Goal: Information Seeking & Learning: Check status

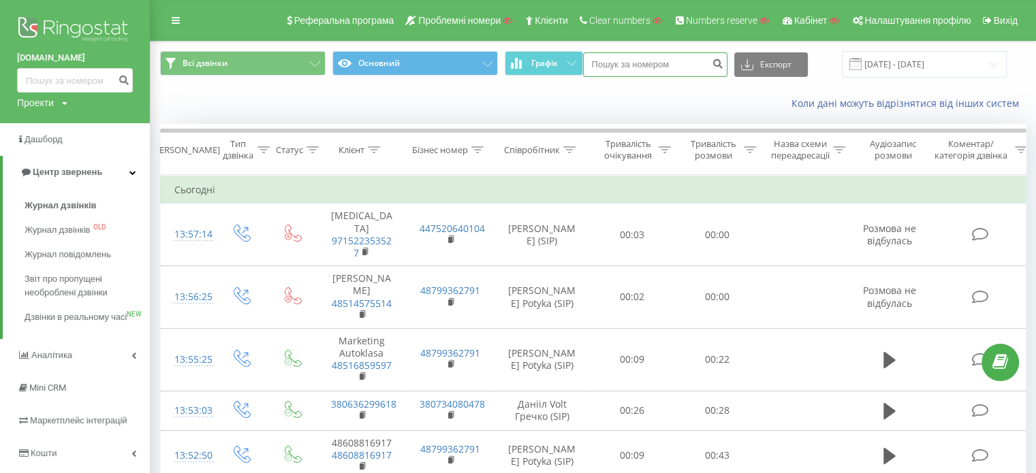
click at [684, 62] on input at bounding box center [655, 64] width 144 height 25
paste input "380687164933"
type input "380687164933"
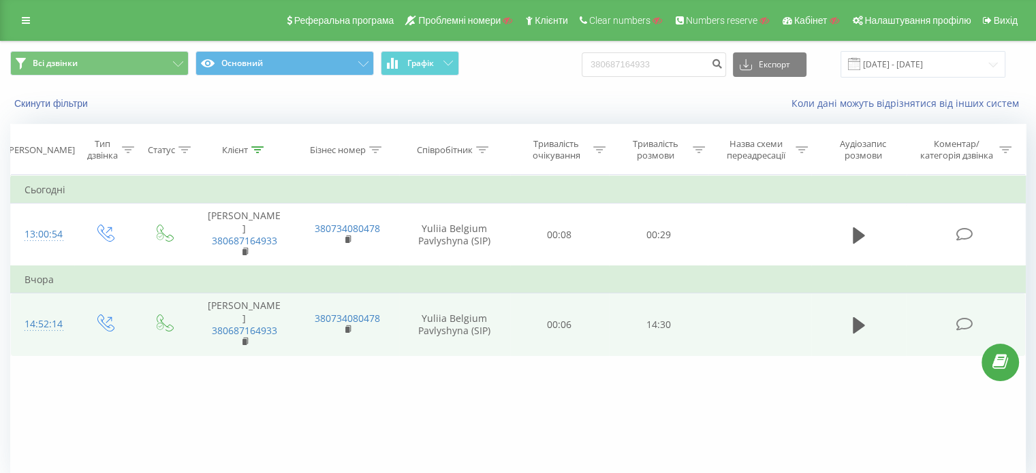
click at [47, 311] on div "14:52:14" at bounding box center [43, 324] width 36 height 27
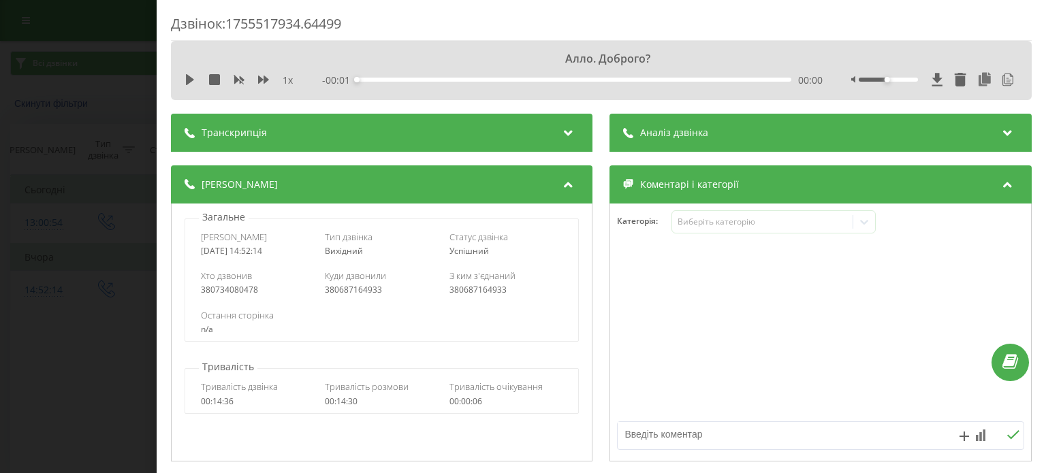
click at [289, 138] on div "Транскрипція" at bounding box center [381, 133] width 421 height 38
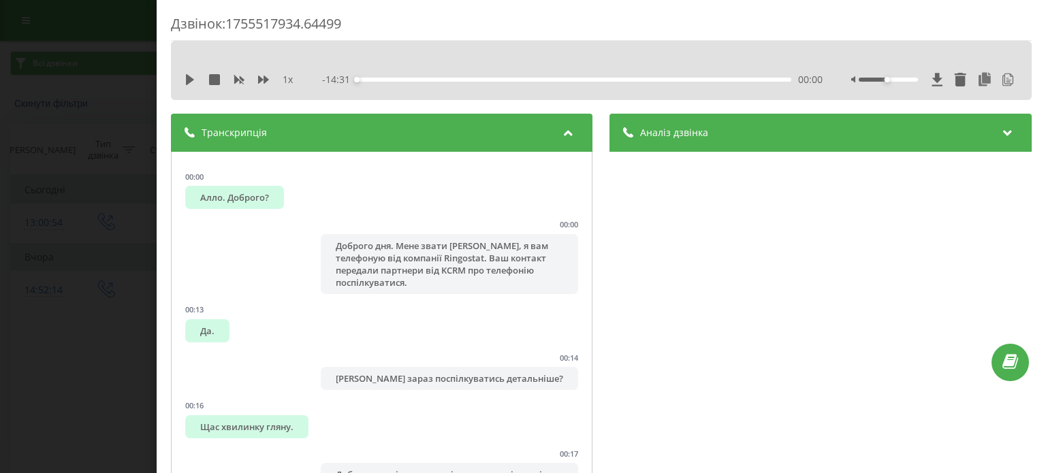
click at [712, 135] on div "Аналіз дзвінка" at bounding box center [820, 133] width 421 height 38
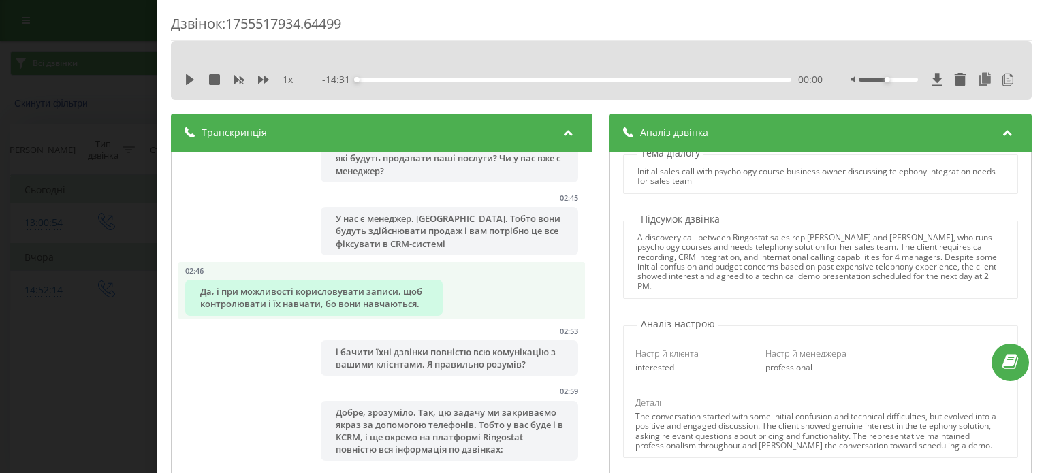
scroll to position [1498, 0]
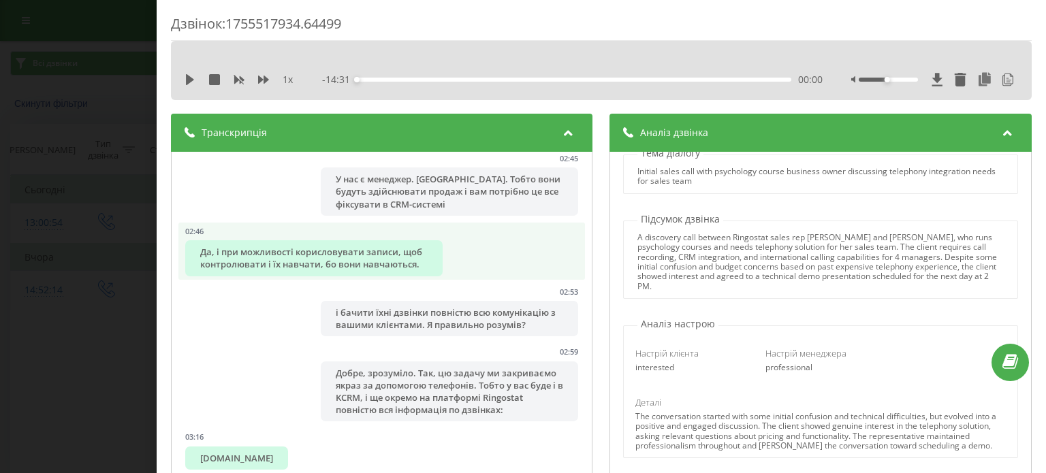
click at [262, 276] on div "Да, і при можливості корисловувати записи, щоб контролювати і їх навчати, бо во…" at bounding box center [313, 257] width 257 height 35
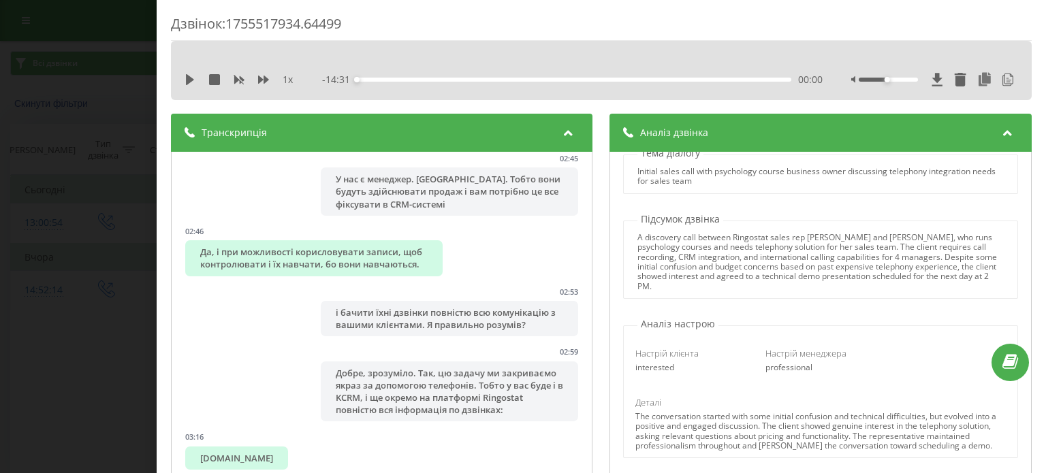
click at [545, 135] on div "Транскрипція" at bounding box center [381, 133] width 421 height 38
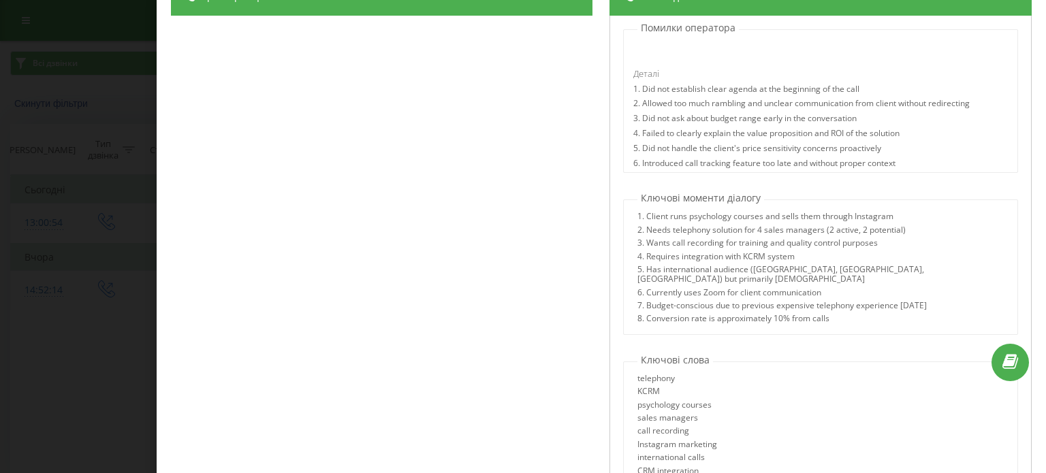
scroll to position [916, 0]
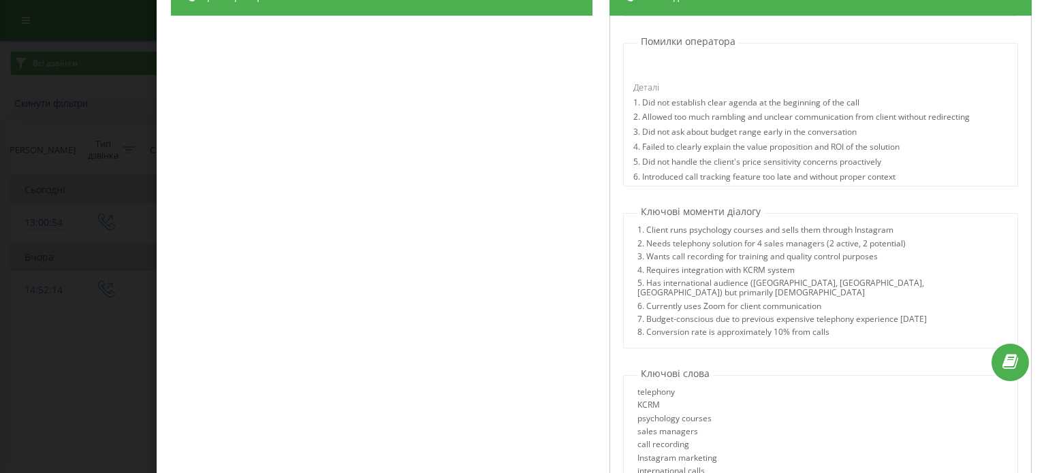
click at [646, 354] on div "Назва профілю Sales Team (Prompt by Skyline) Тема діалогу Initial sales call wi…" at bounding box center [820, 253] width 421 height 474
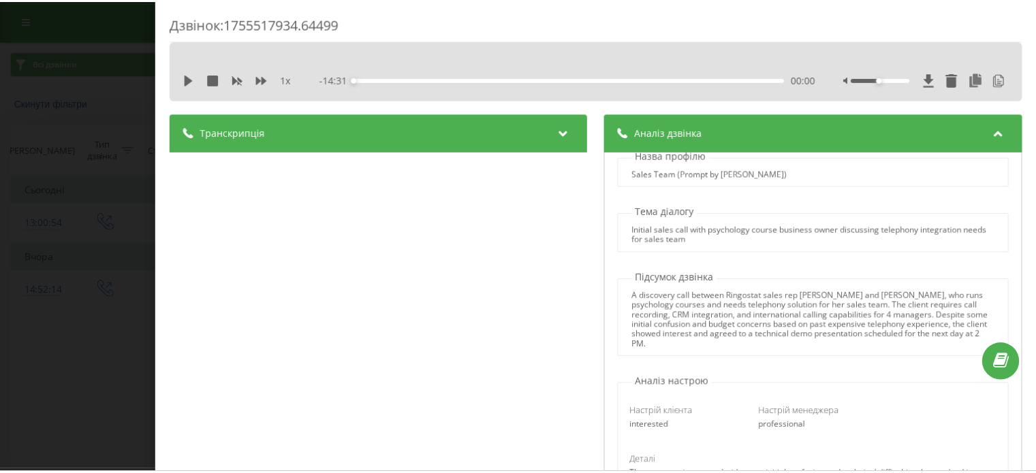
scroll to position [0, 0]
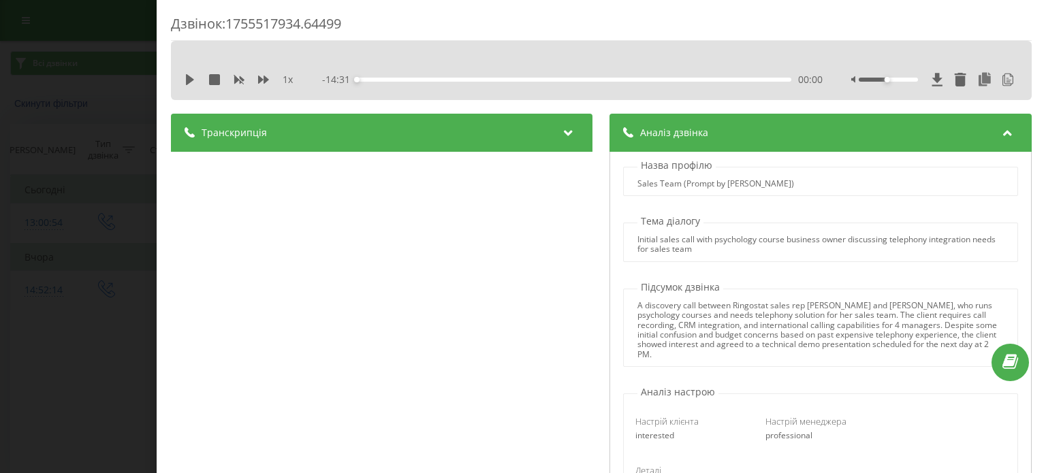
click at [821, 134] on div "Аналіз дзвінка" at bounding box center [820, 133] width 421 height 38
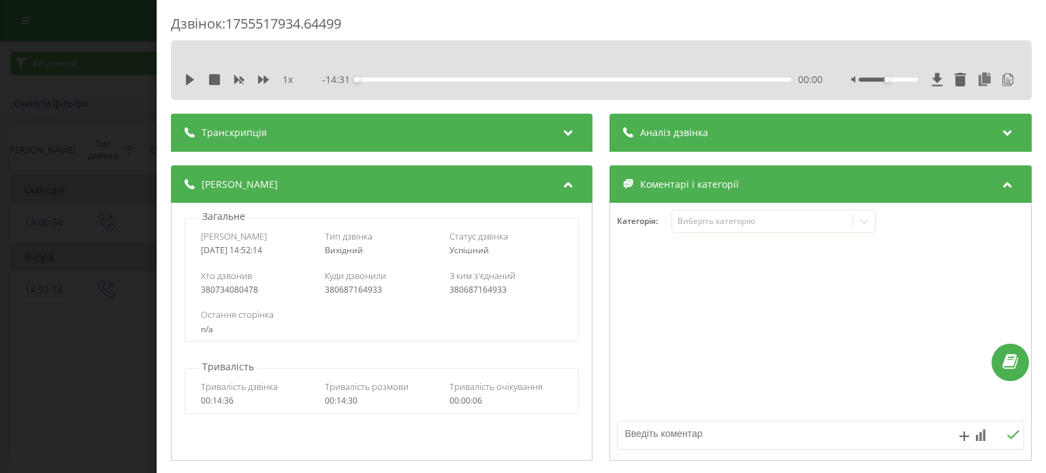
click at [74, 379] on div "Дзвінок : 1755517934.64499 1 x - 14:31 00:00 00:00 Транскрипція 00:00 Алло. Доб…" at bounding box center [523, 236] width 1046 height 473
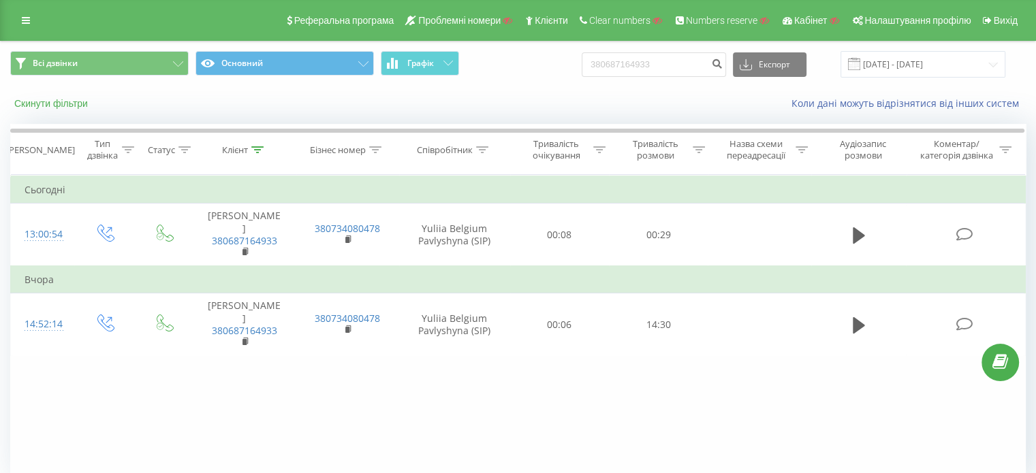
click at [41, 107] on button "Скинути фільтри" at bounding box center [52, 103] width 84 height 12
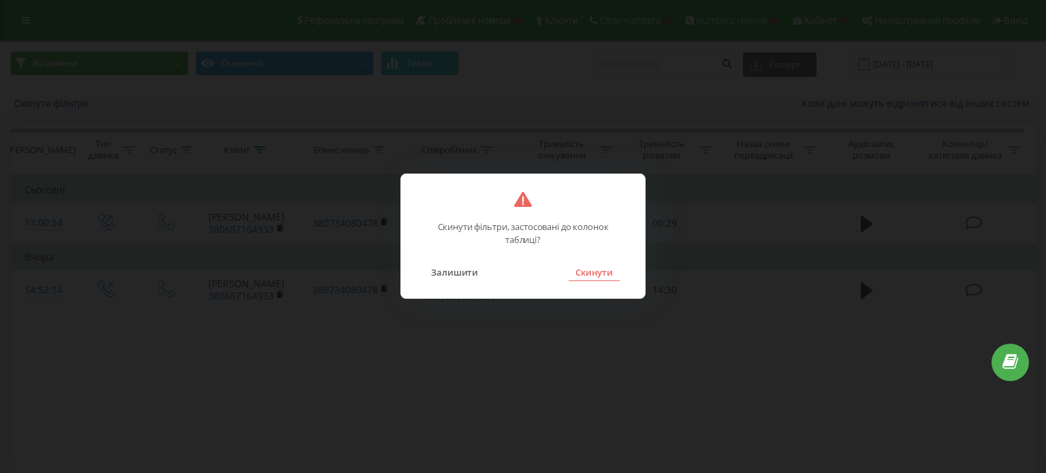
click at [603, 276] on button "Скинути" at bounding box center [594, 273] width 51 height 18
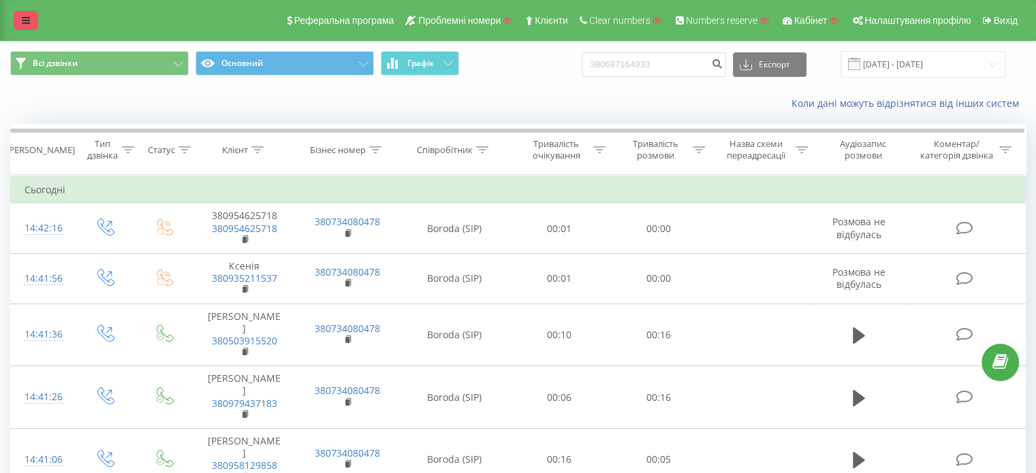
click at [20, 14] on link at bounding box center [26, 20] width 25 height 19
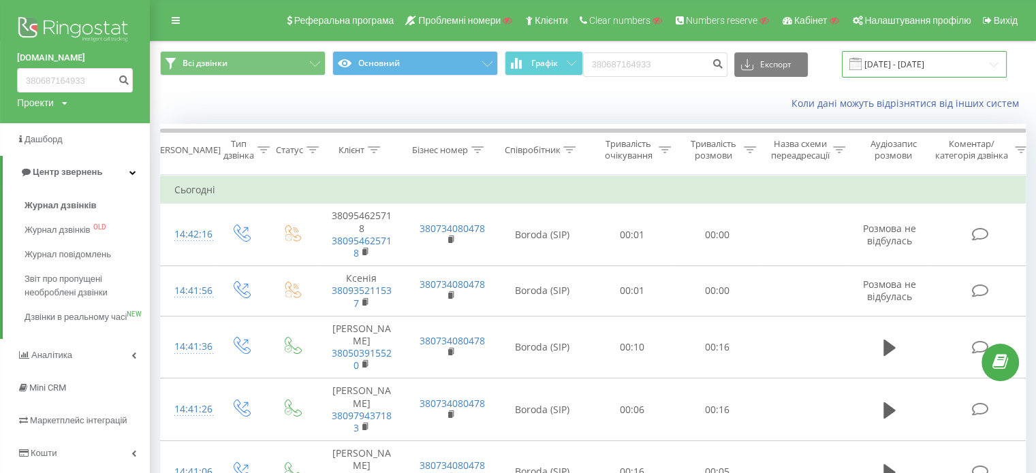
click at [937, 72] on input "19.05.2025 - 19.08.2025" at bounding box center [924, 64] width 165 height 27
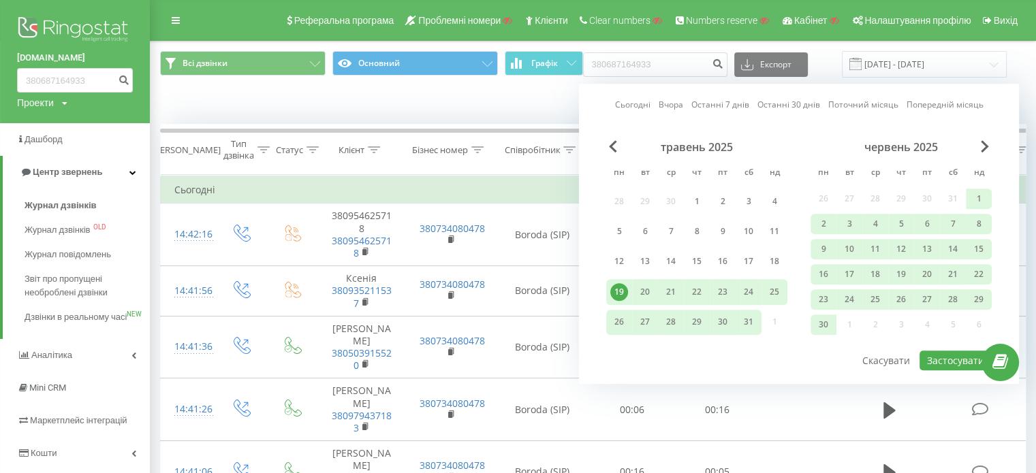
click at [726, 114] on div "Сьогодні Вчора Останні 7 днів Останні 30 днів Поточний місяць Попередній місяць…" at bounding box center [799, 234] width 440 height 300
click at [727, 105] on link "Останні 7 днів" at bounding box center [720, 105] width 58 height 13
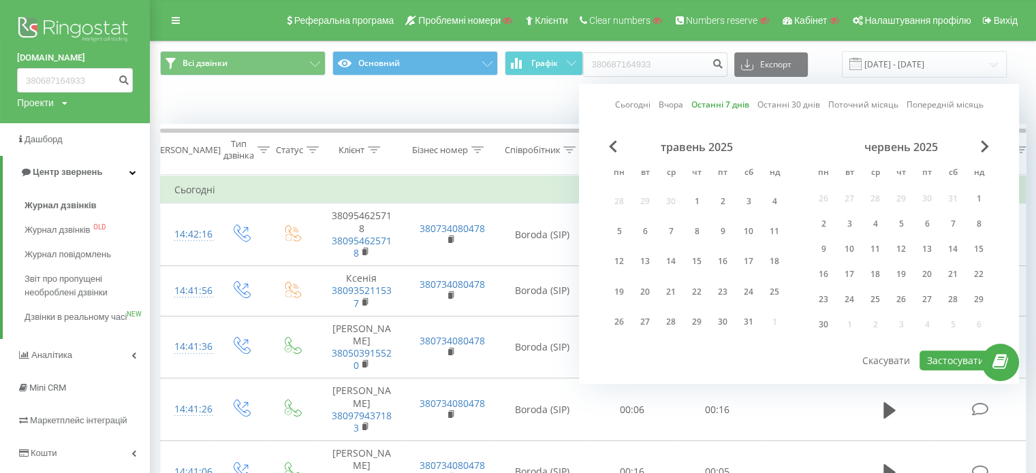
click at [723, 100] on link "Останні 7 днів" at bounding box center [720, 105] width 58 height 13
click at [948, 351] on button "Застосувати" at bounding box center [955, 361] width 72 height 20
type input "13.08.2025 - 19.08.2025"
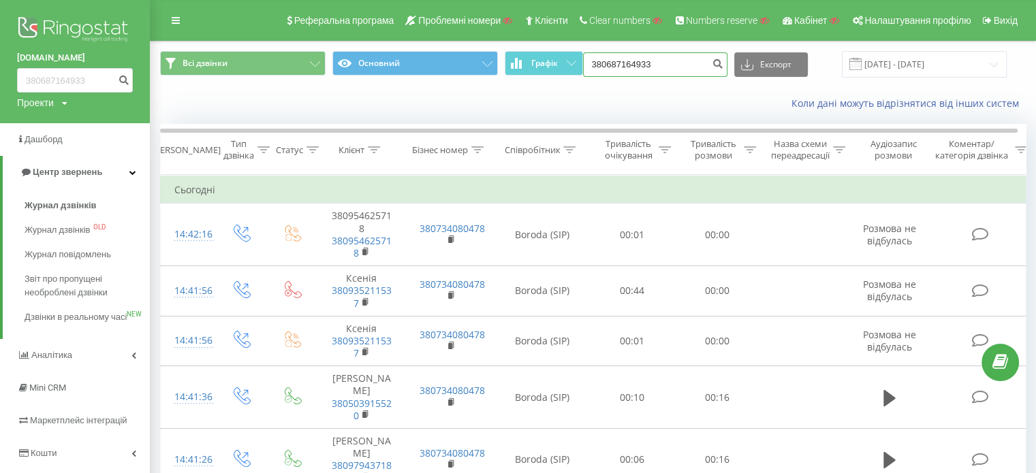
click at [637, 57] on input "380687164933" at bounding box center [655, 64] width 144 height 25
click at [584, 97] on div "Коли дані можуть відрізнятися вiд інших систем" at bounding box center [758, 104] width 553 height 14
click at [936, 71] on input "13.08.2025 - 19.08.2025" at bounding box center [924, 64] width 165 height 27
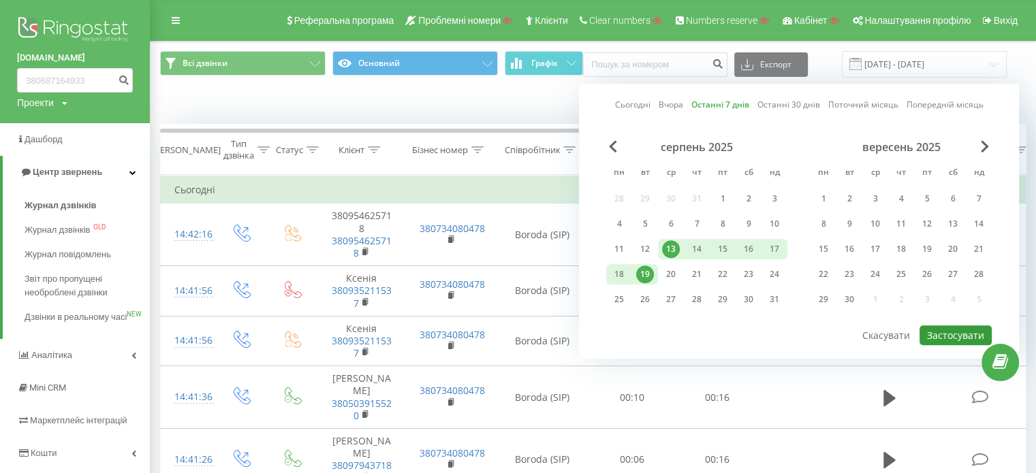
click at [965, 333] on button "Застосувати" at bounding box center [955, 335] width 72 height 20
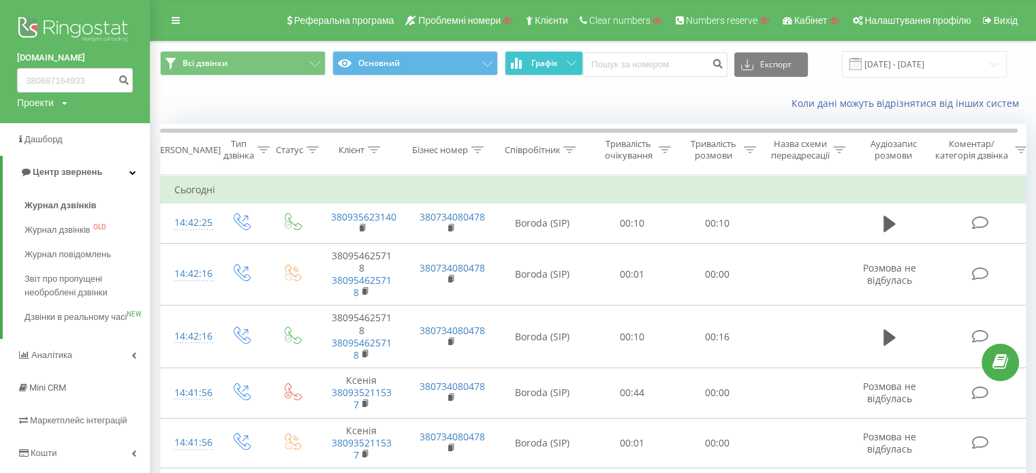
click at [562, 65] on button "Графік" at bounding box center [544, 63] width 78 height 25
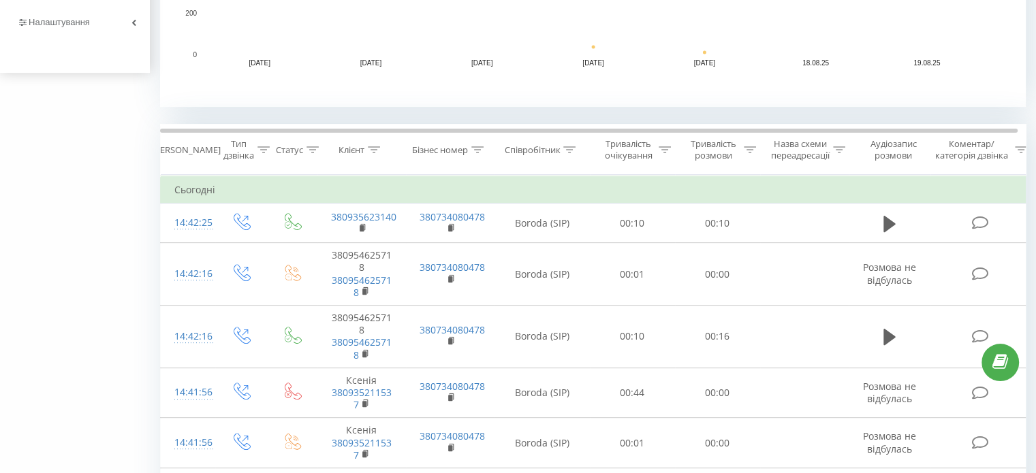
scroll to position [477, 0]
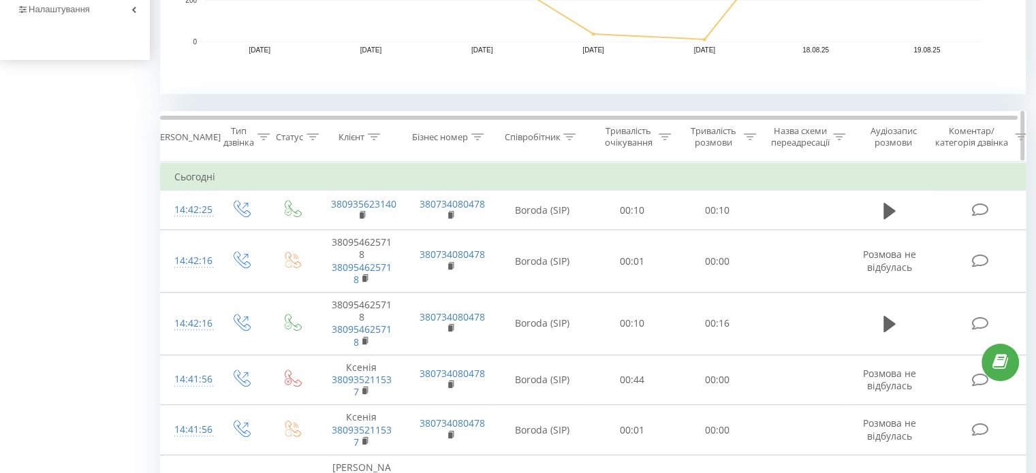
click at [261, 133] on icon at bounding box center [263, 136] width 12 height 7
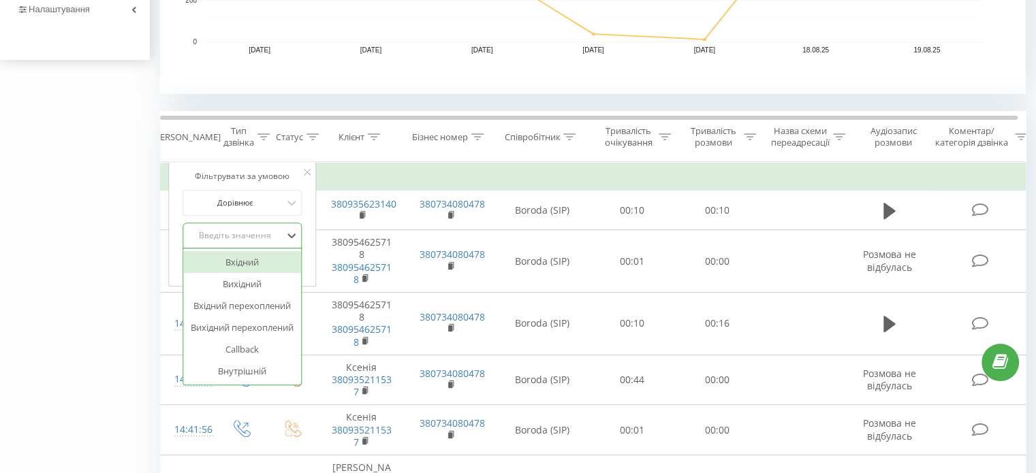
click at [229, 229] on div at bounding box center [235, 235] width 97 height 13
click at [235, 285] on div "Вихідний" at bounding box center [242, 284] width 118 height 22
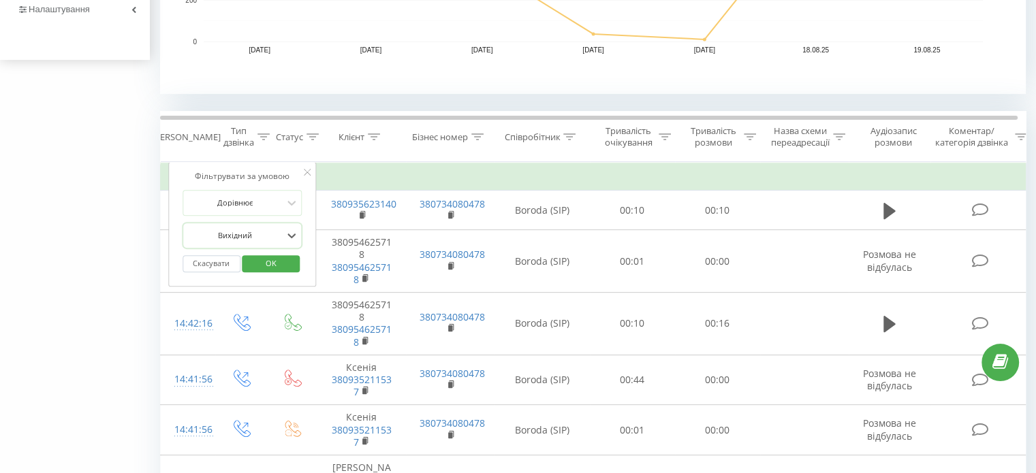
click at [272, 253] on span "OK" at bounding box center [271, 263] width 38 height 21
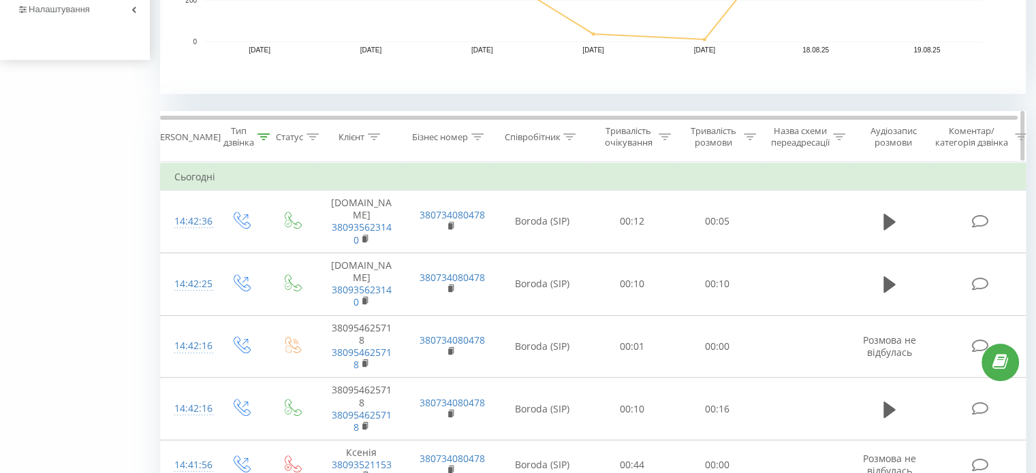
click at [315, 132] on tr "Дата дзвінка Тип дзвінка Статус Клієнт Бізнес номер Співробітник Тривалість очі…" at bounding box center [597, 137] width 872 height 50
click at [313, 131] on div at bounding box center [312, 137] width 12 height 12
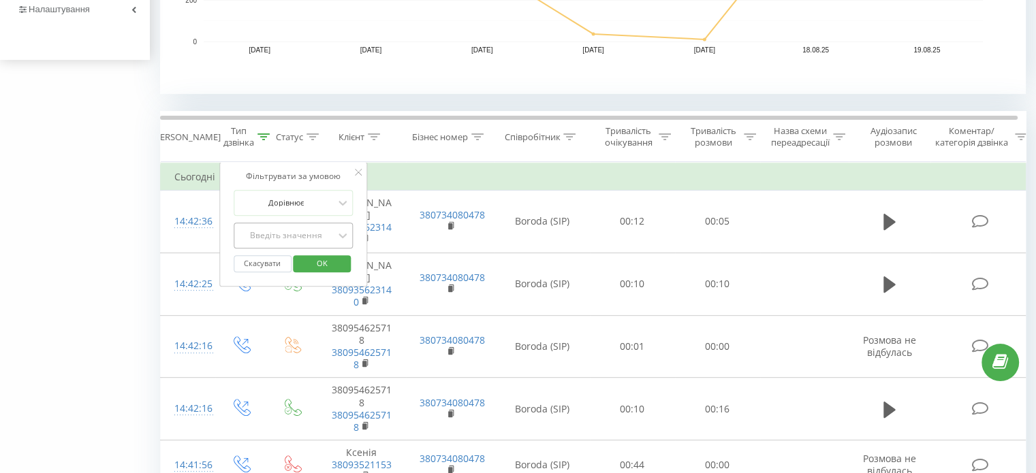
click at [291, 237] on div "Введіть значення" at bounding box center [286, 235] width 97 height 11
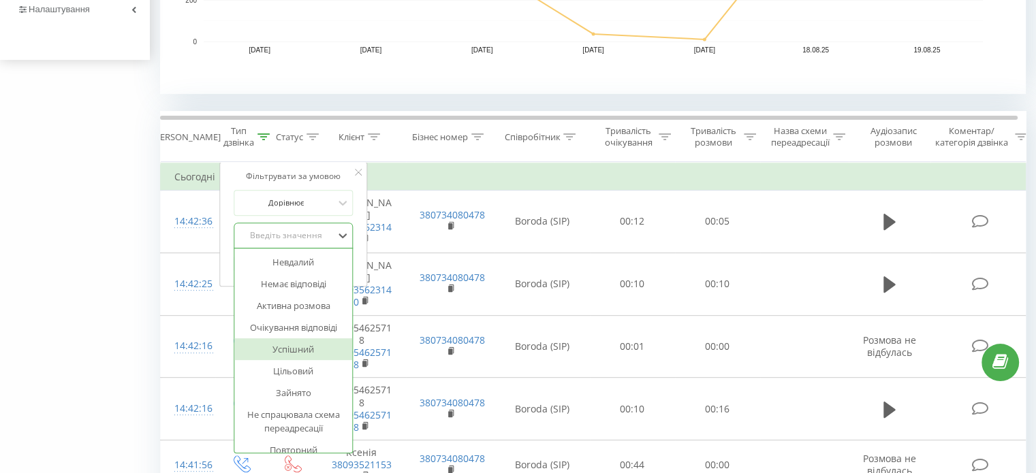
click at [279, 351] on div "Успішний" at bounding box center [293, 349] width 118 height 22
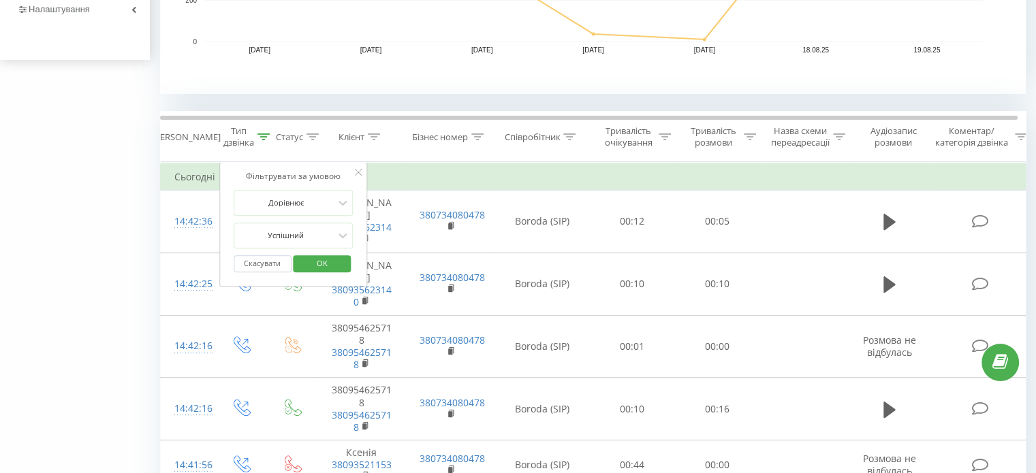
click at [318, 262] on span "OK" at bounding box center [322, 263] width 38 height 21
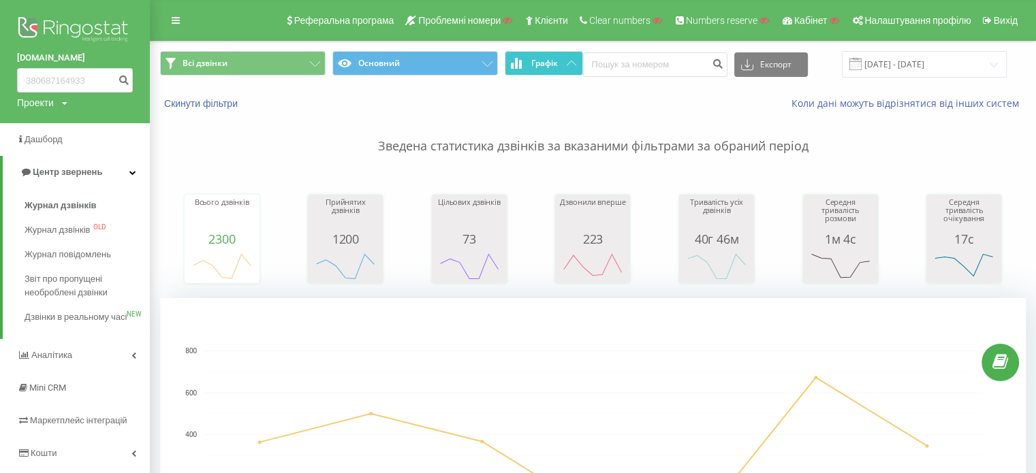
click at [529, 62] on button "Графік" at bounding box center [544, 63] width 78 height 25
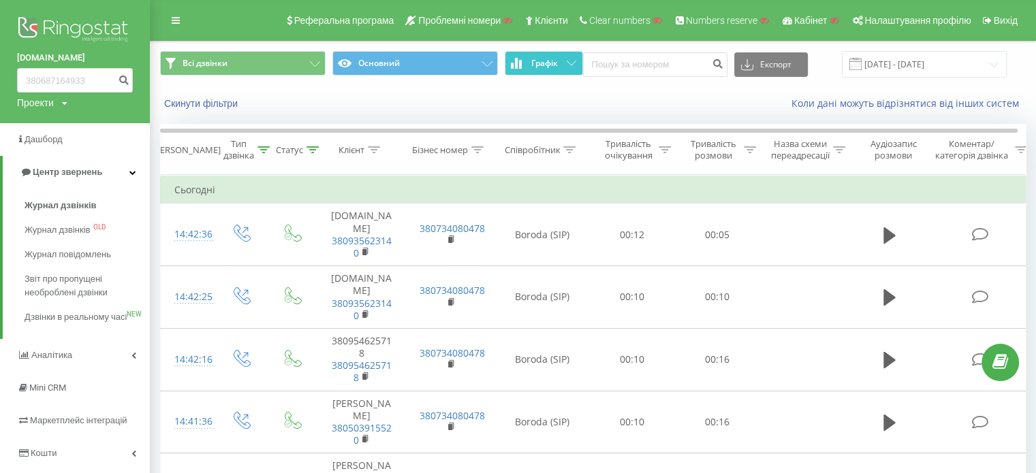
click at [529, 62] on button "Графік" at bounding box center [544, 63] width 78 height 25
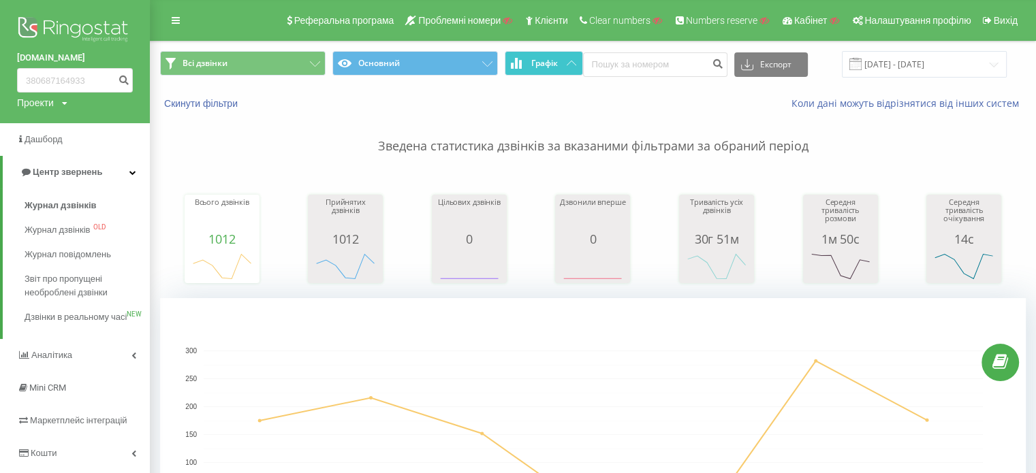
click at [566, 69] on button "Графік" at bounding box center [544, 63] width 78 height 25
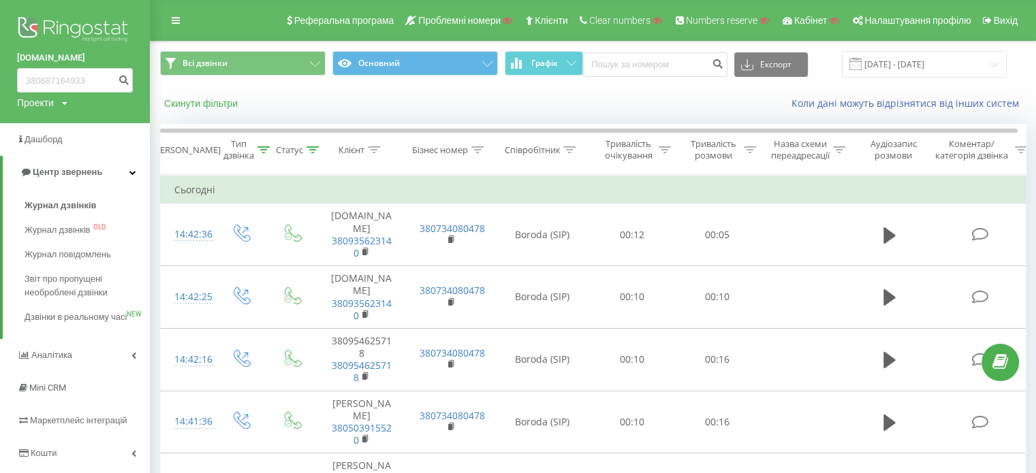
click at [211, 103] on button "Скинути фільтри" at bounding box center [202, 103] width 84 height 12
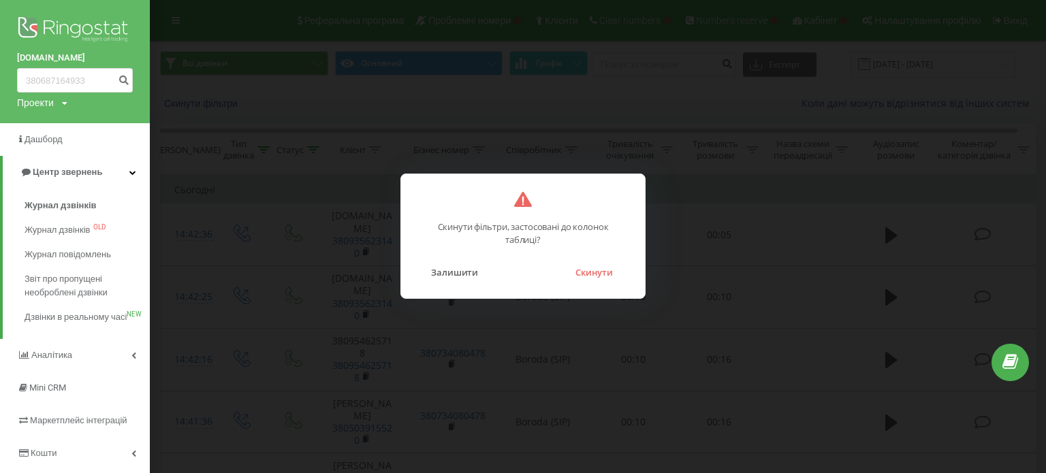
click at [586, 277] on button "Скинути" at bounding box center [594, 273] width 51 height 18
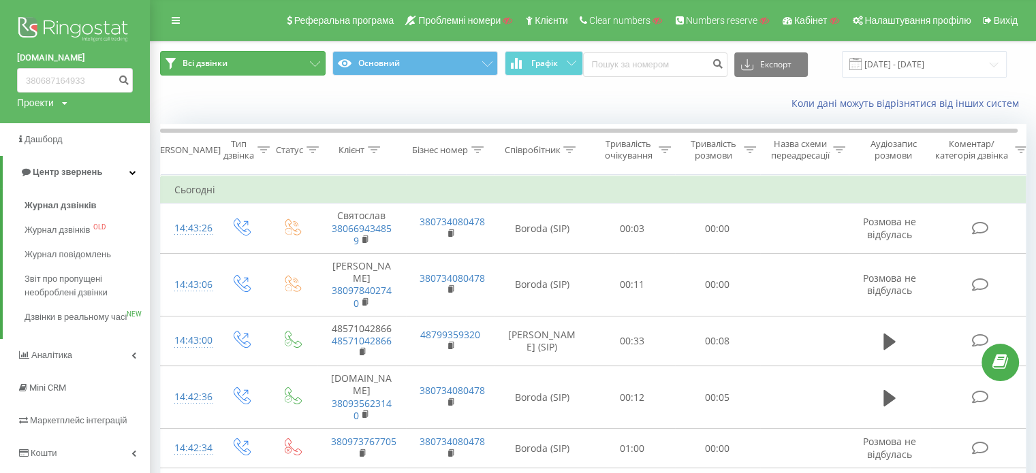
click at [253, 65] on button "Всі дзвінки" at bounding box center [242, 63] width 165 height 25
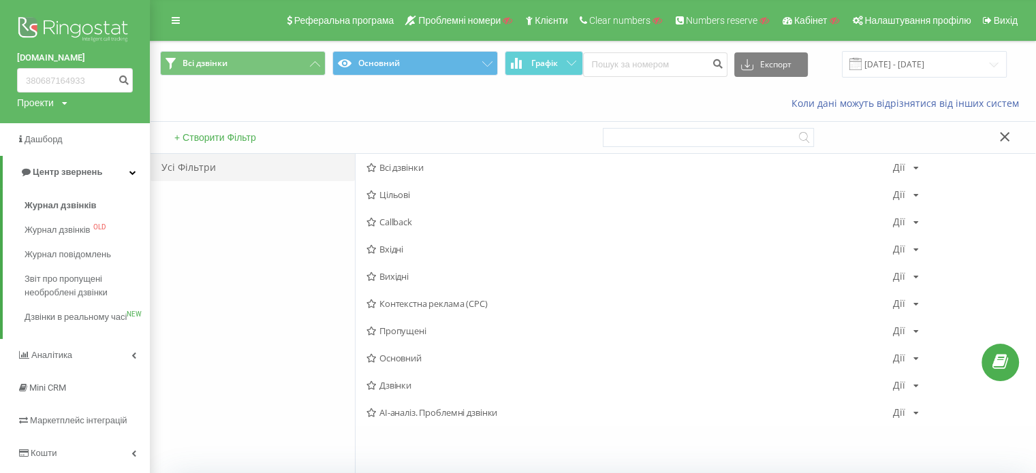
click at [424, 334] on span "Пропущені" at bounding box center [629, 331] width 526 height 10
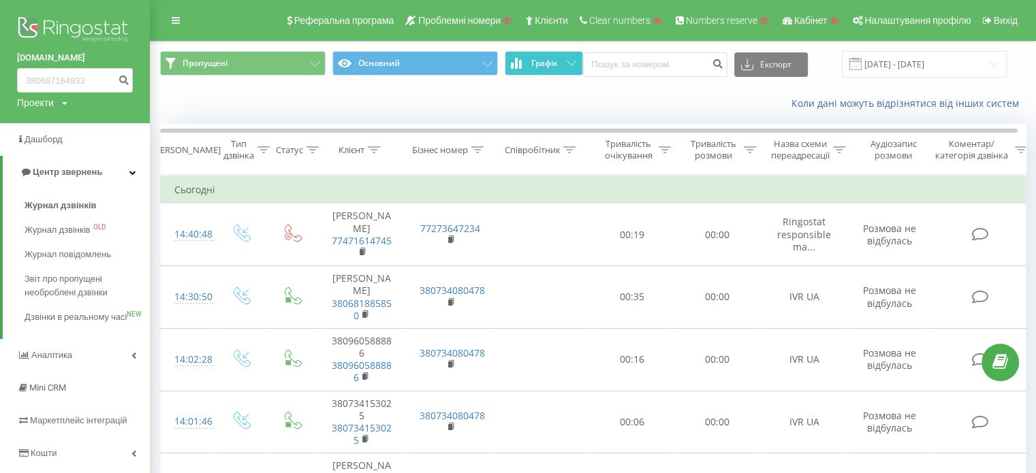
click at [544, 65] on span "Графік" at bounding box center [544, 64] width 27 height 10
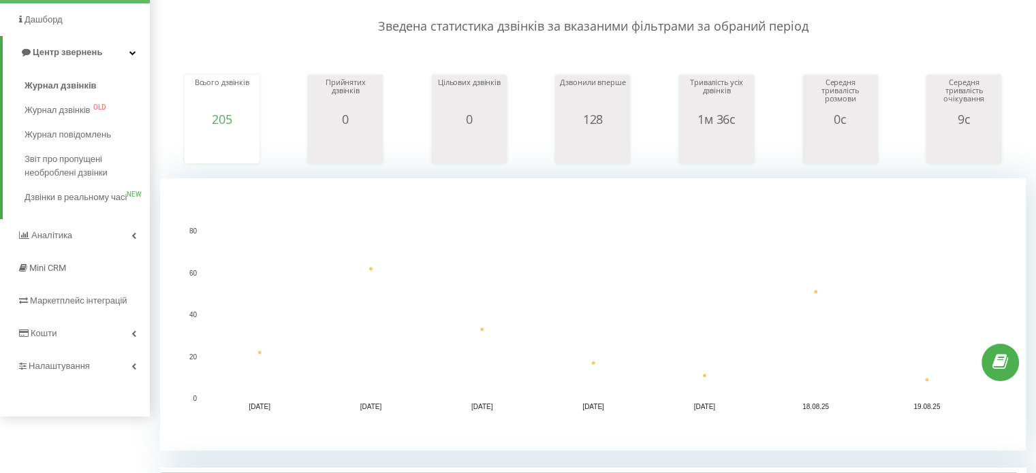
scroll to position [136, 0]
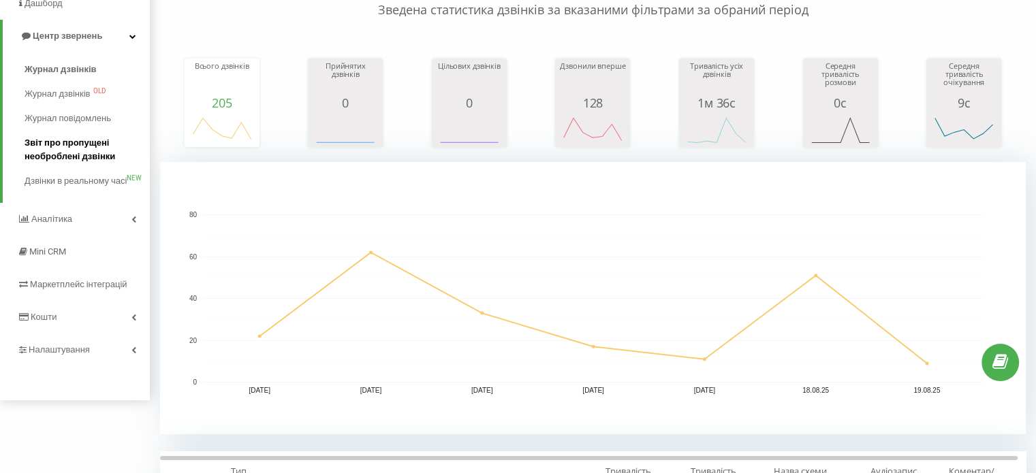
click at [48, 151] on span "Звіт про пропущені необроблені дзвінки" at bounding box center [84, 149] width 118 height 27
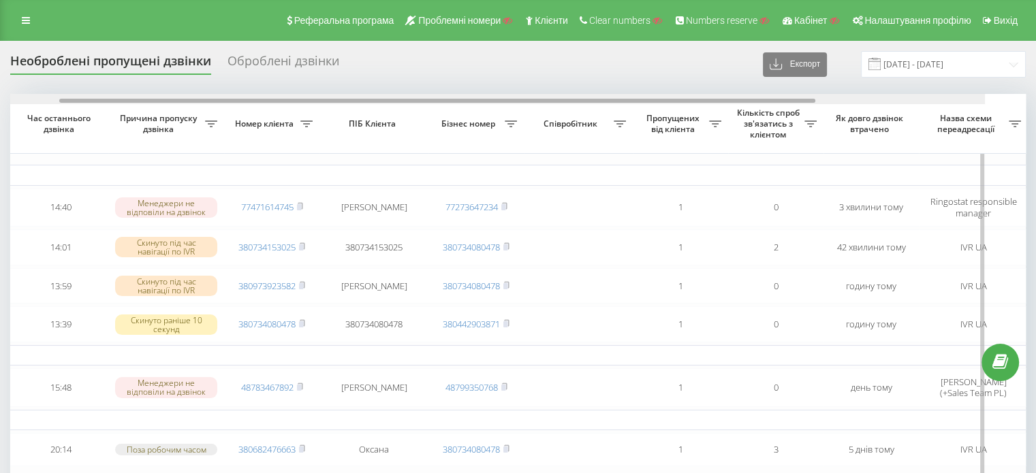
drag, startPoint x: 575, startPoint y: 99, endPoint x: 714, endPoint y: 103, distance: 139.0
click at [716, 100] on div at bounding box center [437, 101] width 756 height 4
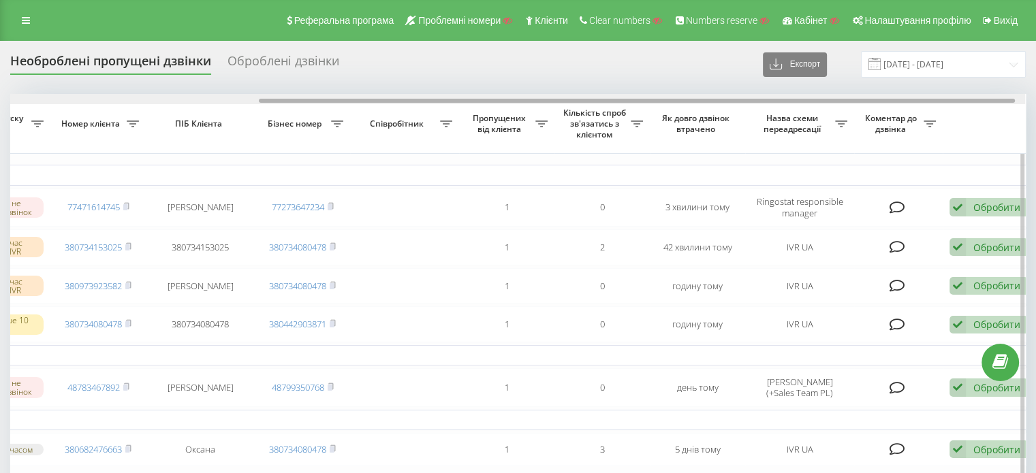
scroll to position [0, 346]
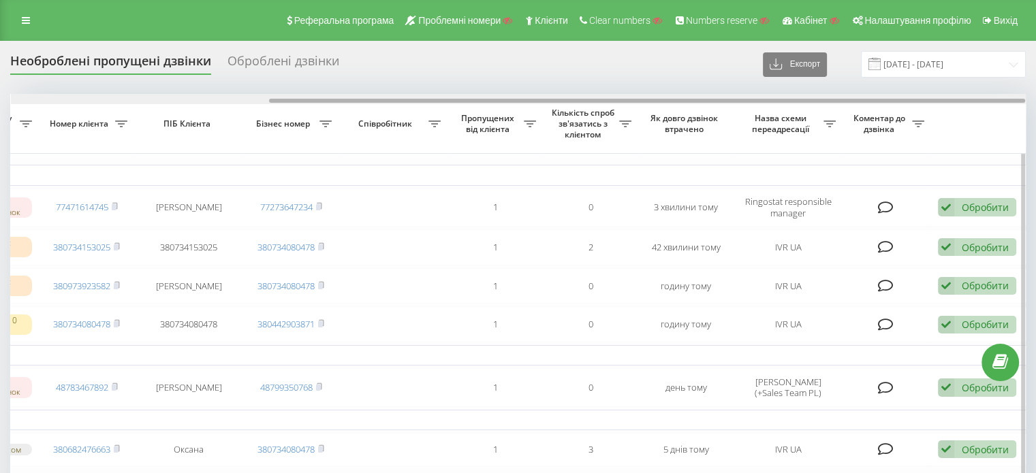
drag, startPoint x: 584, startPoint y: 101, endPoint x: 900, endPoint y: 132, distance: 317.4
click at [859, 101] on div at bounding box center [647, 101] width 756 height 4
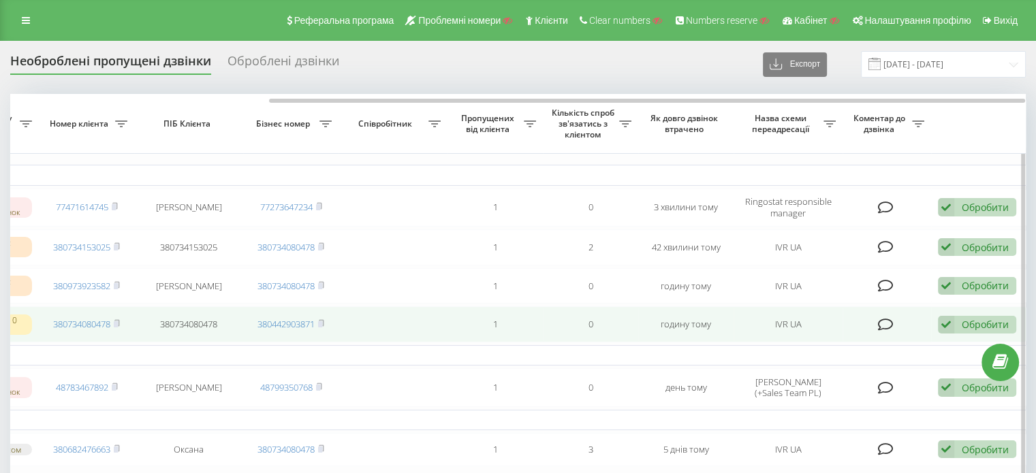
click at [975, 329] on div "Обробити" at bounding box center [984, 324] width 47 height 13
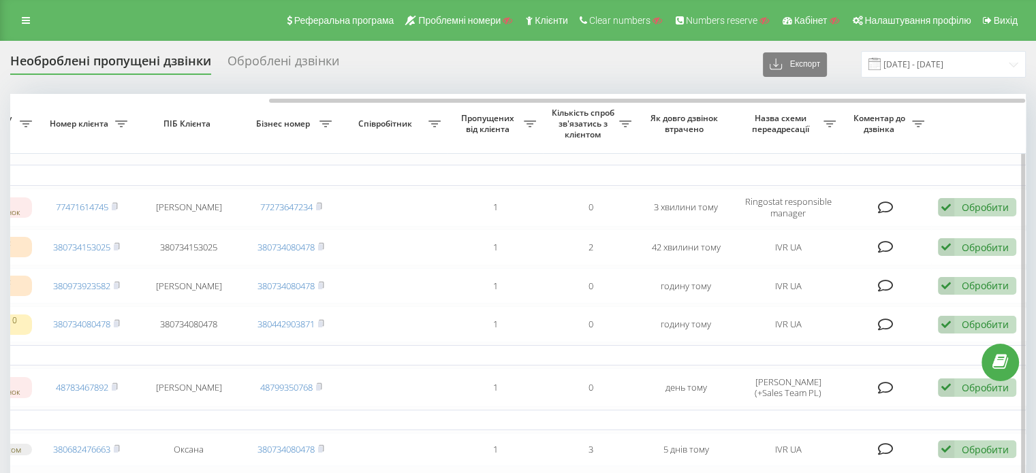
click at [843, 158] on table "Сьогодні 2025-08-19 14:40:48 14:40 Менеджери не відповіли на дзвінок 7747161474…" at bounding box center [345, 329] width 1362 height 470
click at [273, 51] on div "Необроблені пропущені дзвінки Оброблені дзвінки Експорт .csv .xlsx 19.07.2025 -…" at bounding box center [517, 64] width 1015 height 27
click at [272, 51] on div "Необроблені пропущені дзвінки Оброблені дзвінки Експорт .csv .xlsx 19.07.2025 -…" at bounding box center [517, 64] width 1015 height 27
click at [272, 54] on div "Оброблені дзвінки" at bounding box center [283, 64] width 112 height 21
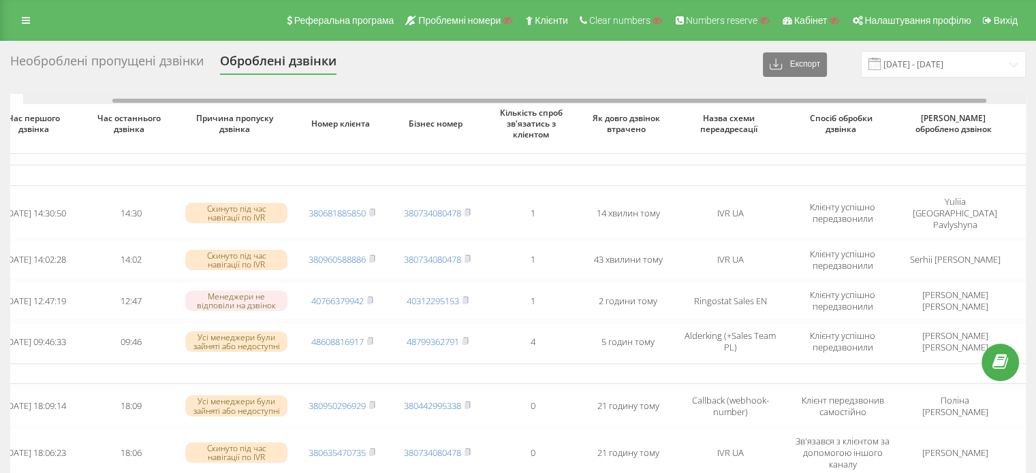
scroll to position [0, 103]
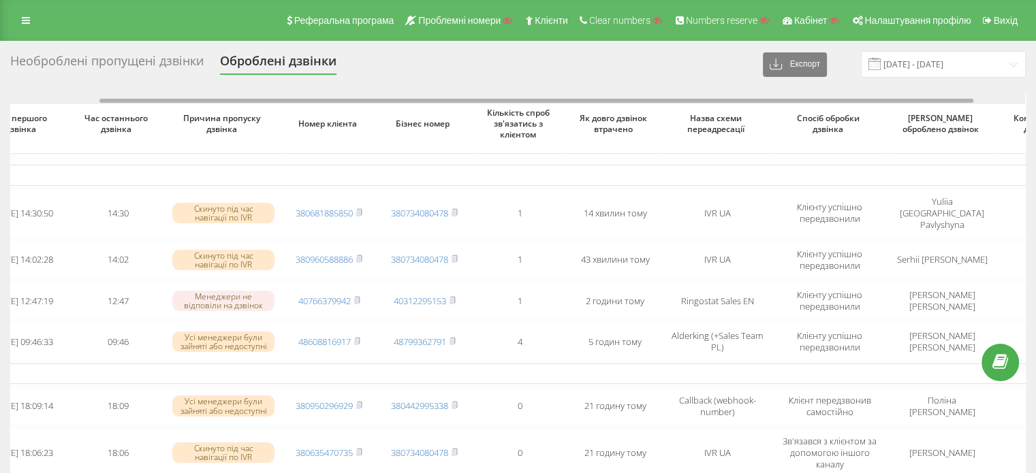
drag, startPoint x: 558, startPoint y: 99, endPoint x: 648, endPoint y: 98, distance: 89.2
click at [648, 99] on div at bounding box center [536, 101] width 874 height 4
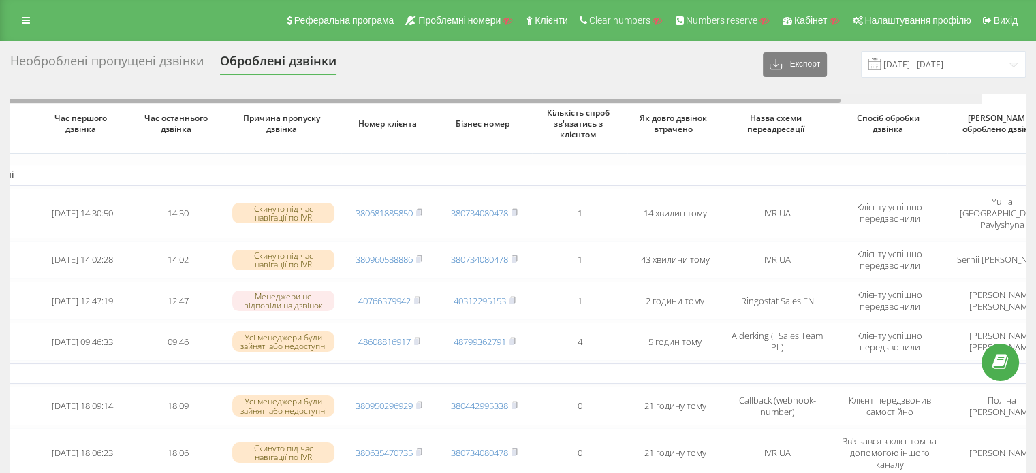
scroll to position [0, 0]
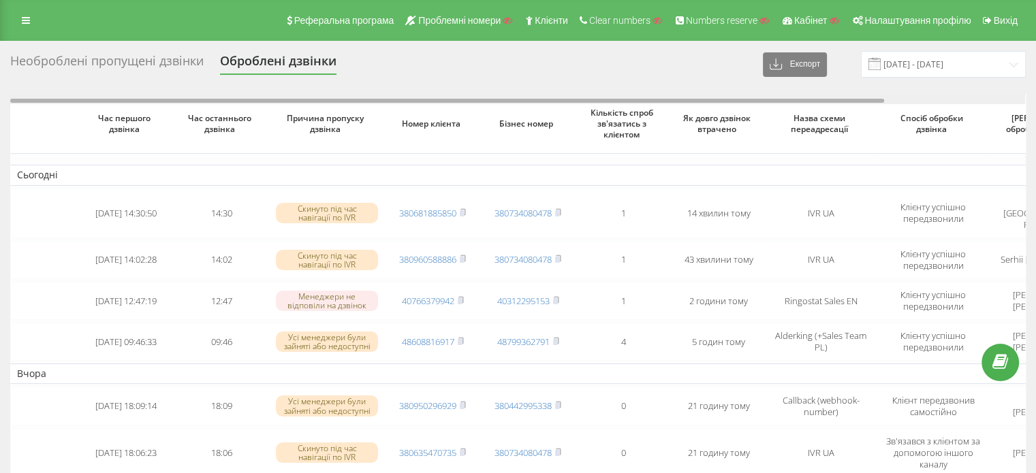
drag, startPoint x: 441, startPoint y: 101, endPoint x: 270, endPoint y: 102, distance: 170.9
click at [270, 102] on div at bounding box center [447, 101] width 874 height 4
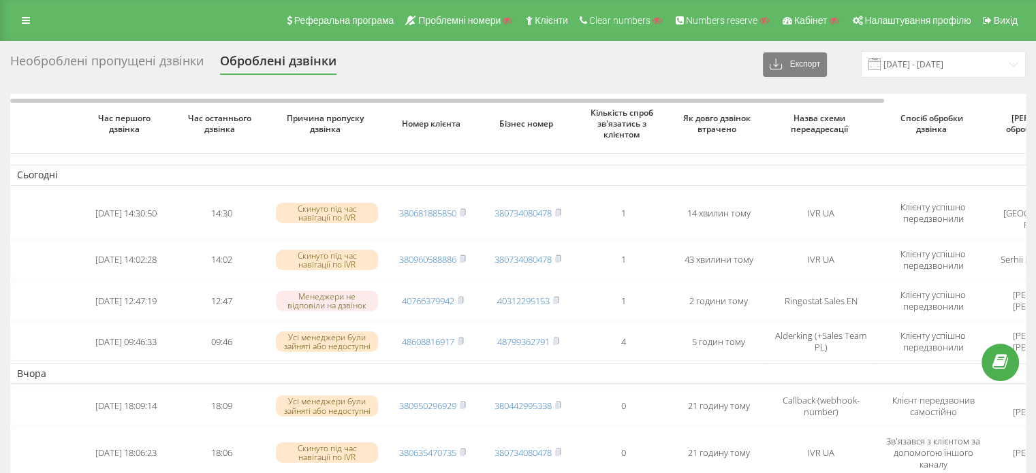
click at [157, 60] on div "Необроблені пропущені дзвінки" at bounding box center [106, 64] width 193 height 21
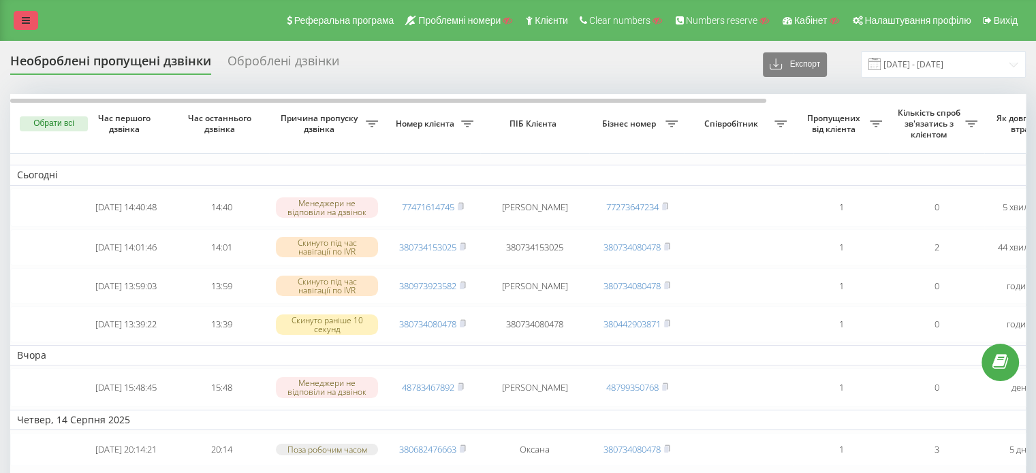
click at [19, 14] on link at bounding box center [26, 20] width 25 height 19
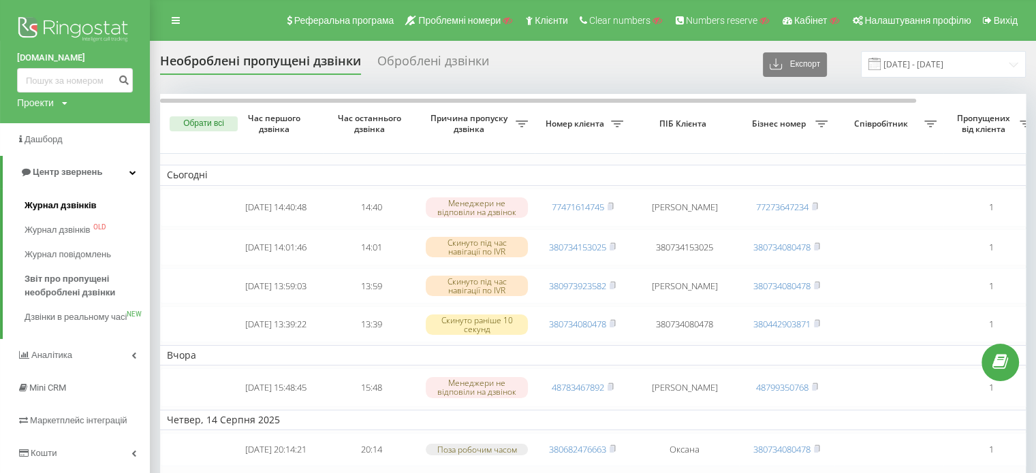
click at [61, 201] on span "Журнал дзвінків" at bounding box center [61, 206] width 72 height 14
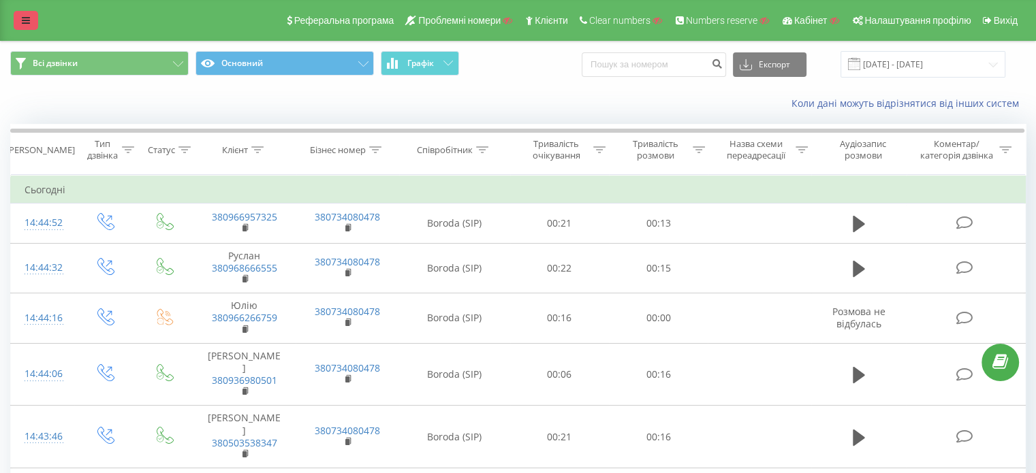
click at [33, 18] on link at bounding box center [26, 20] width 25 height 19
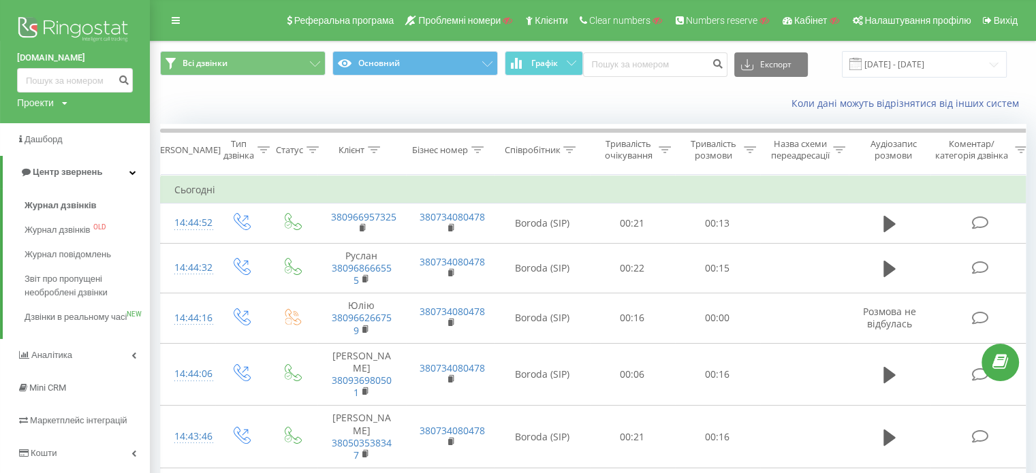
click at [330, 92] on div "Коли дані можуть відрізнятися вiд інших систем" at bounding box center [592, 103] width 884 height 33
